Goal: Ask a question

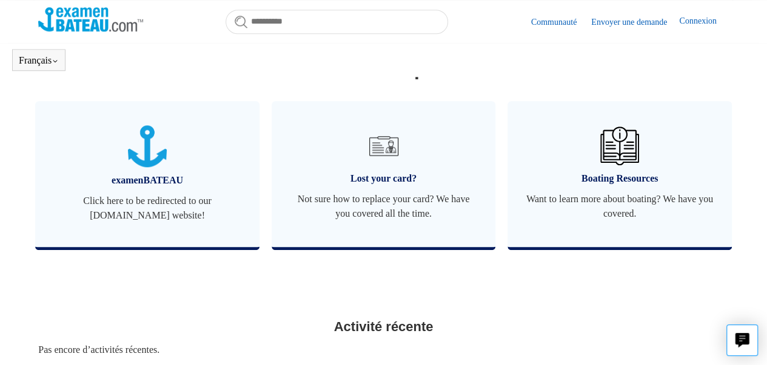
scroll to position [550, 0]
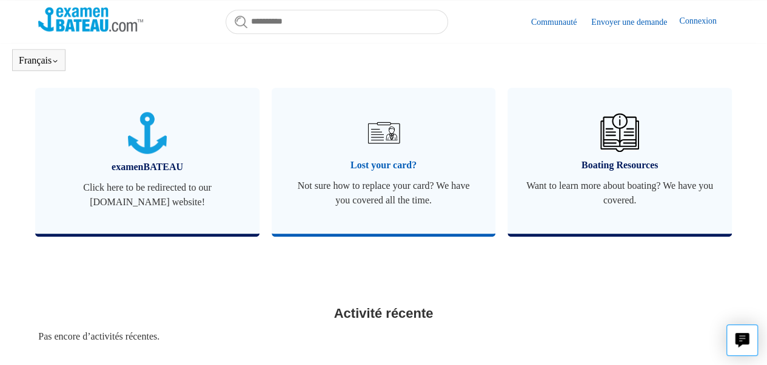
click at [385, 196] on span "Not sure how to replace your card? We have you covered all the time." at bounding box center [384, 193] width 188 height 29
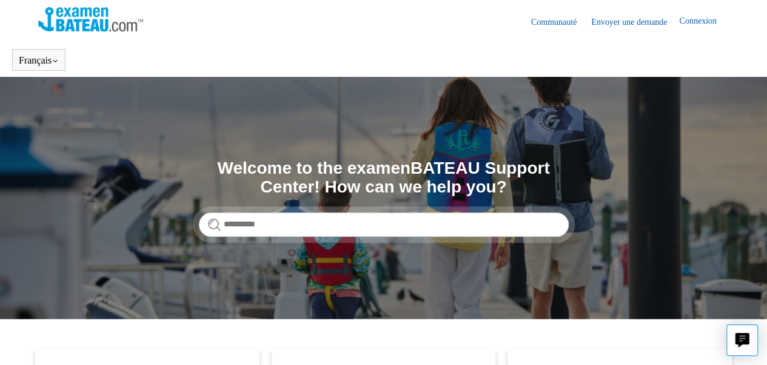
scroll to position [1, 0]
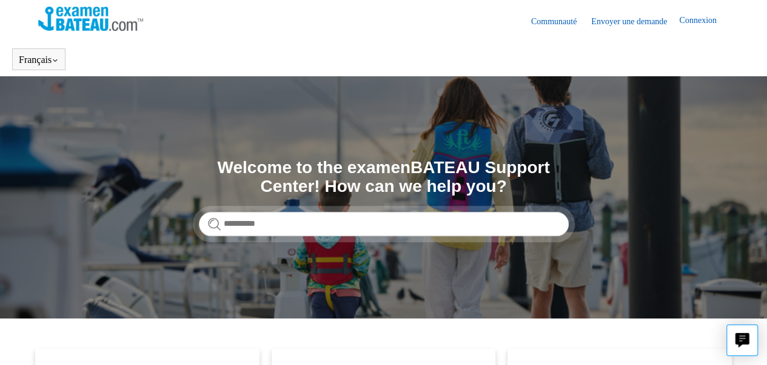
click at [625, 16] on link "Envoyer une demande" at bounding box center [635, 21] width 88 height 13
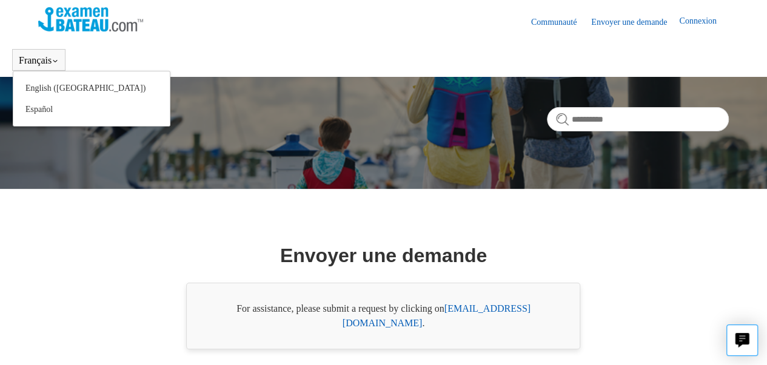
click at [39, 59] on button "Français" at bounding box center [39, 60] width 40 height 11
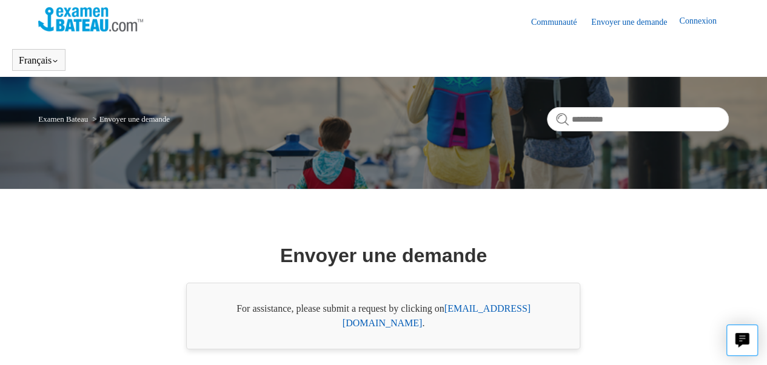
click at [74, 116] on link "Examen Bateau" at bounding box center [63, 119] width 50 height 9
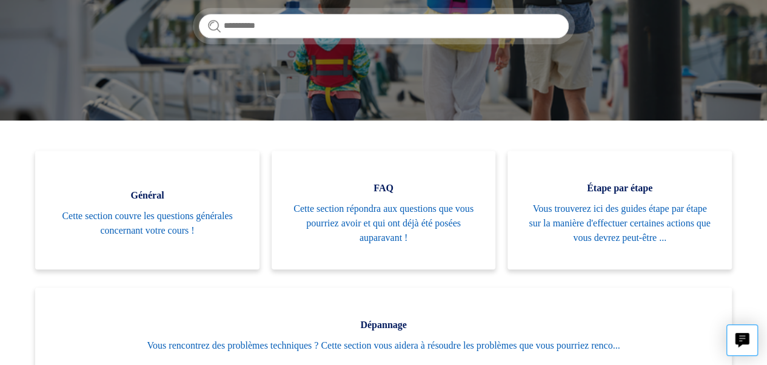
scroll to position [201, 0]
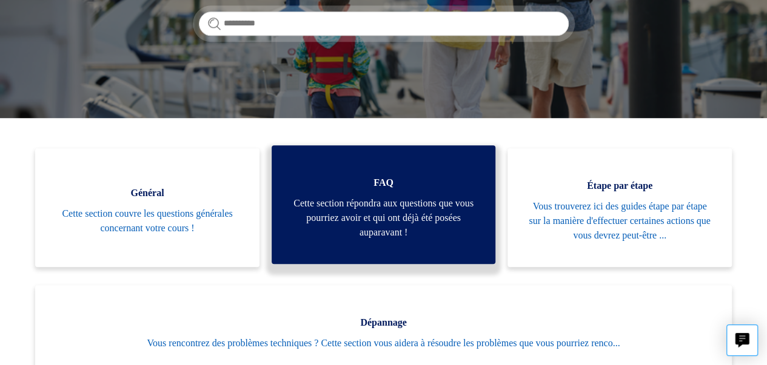
click at [401, 222] on span "Cette section répondra aux questions que vous pourriez avoir et qui ont déjà ét…" at bounding box center [384, 218] width 188 height 44
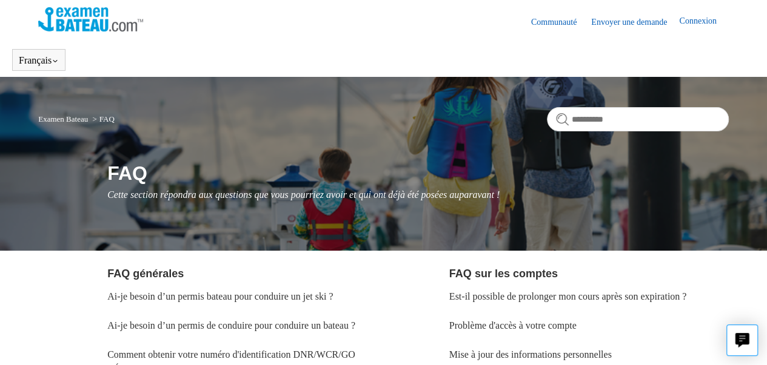
click at [697, 20] on link "Connexion" at bounding box center [703, 22] width 49 height 15
